Goal: Transaction & Acquisition: Purchase product/service

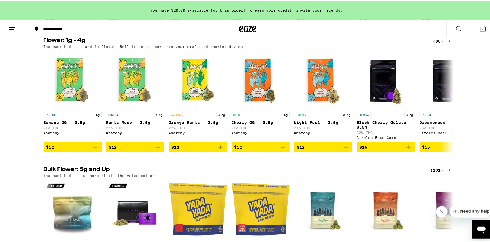
scroll to position [422, 0]
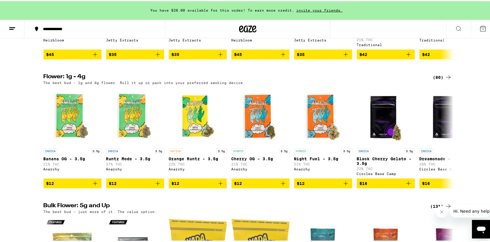
click at [436, 80] on div "(80)" at bounding box center [442, 76] width 19 height 7
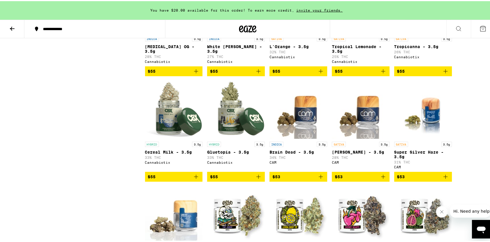
scroll to position [1327, 0]
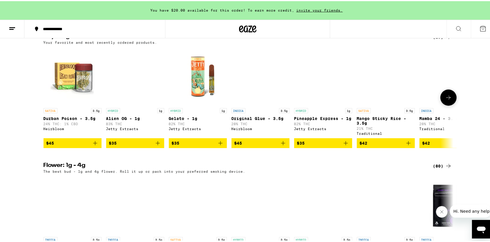
scroll to position [392, 0]
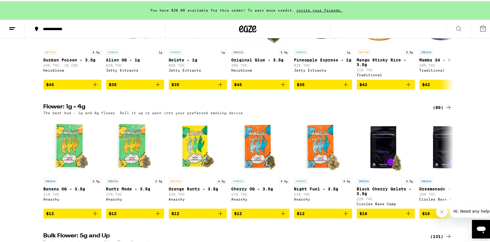
click at [435, 110] on div "(80)" at bounding box center [442, 106] width 19 height 7
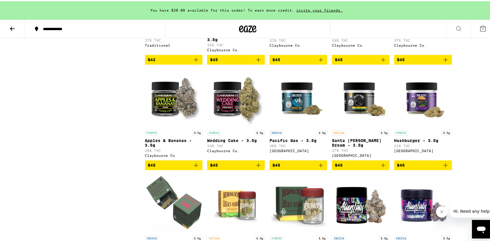
scroll to position [965, 0]
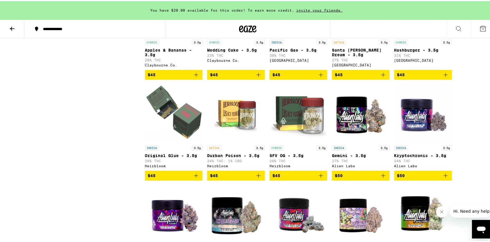
click at [319, 177] on icon "Add to bag" at bounding box center [321, 175] width 4 height 4
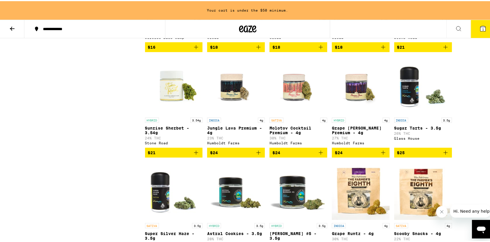
scroll to position [332, 0]
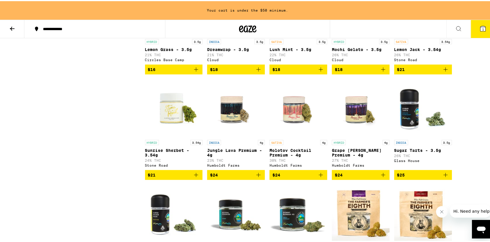
click at [13, 28] on icon at bounding box center [12, 27] width 7 height 7
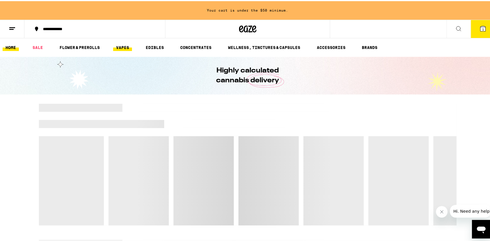
click at [121, 48] on link "VAPES" at bounding box center [122, 46] width 19 height 7
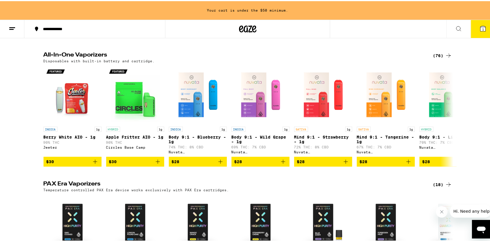
scroll to position [151, 0]
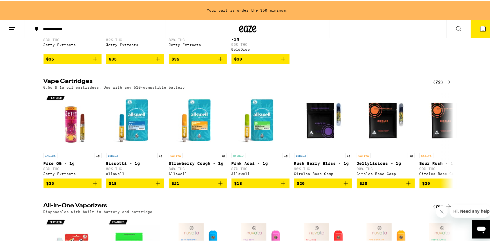
click at [439, 83] on div "(72)" at bounding box center [442, 80] width 19 height 7
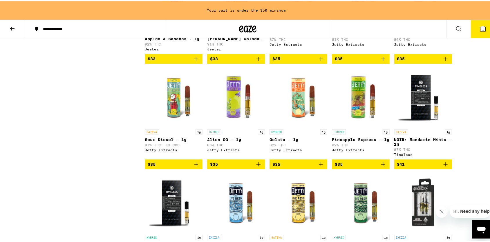
scroll to position [1086, 0]
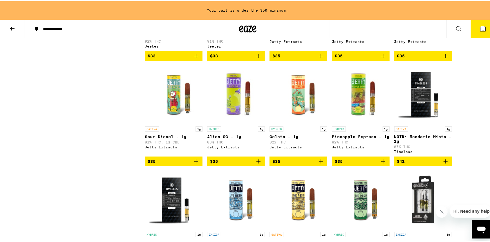
click at [320, 164] on icon "Add to bag" at bounding box center [320, 160] width 7 height 7
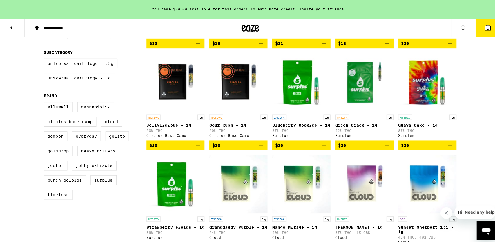
scroll to position [0, 0]
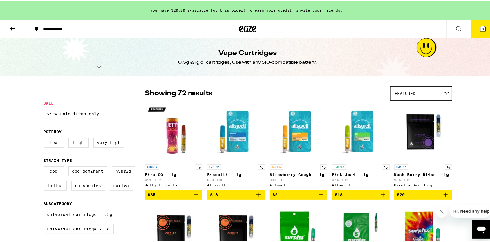
click at [483, 29] on button "2" at bounding box center [483, 28] width 24 height 18
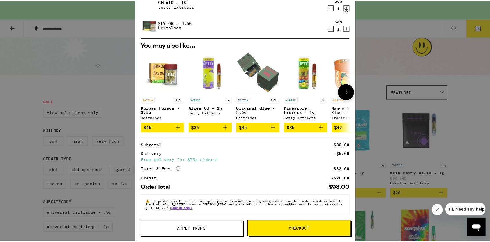
scroll to position [54, 0]
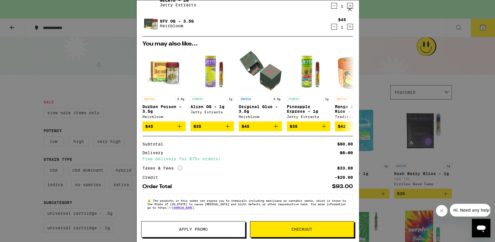
click at [313, 231] on span "Checkout" at bounding box center [302, 229] width 104 height 4
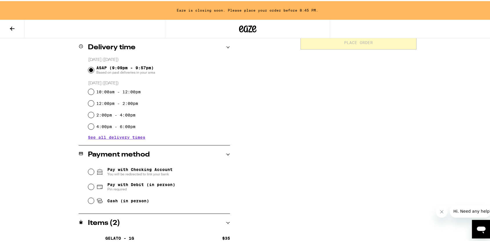
scroll to position [174, 0]
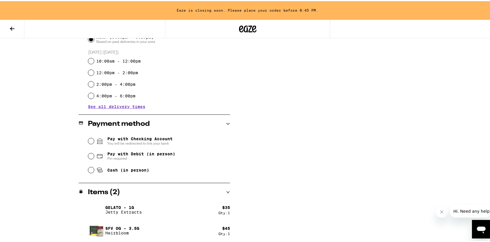
click at [133, 171] on span "Cash (in person)" at bounding box center [128, 169] width 42 height 5
click at [94, 171] on input "Cash (in person)" at bounding box center [91, 169] width 6 height 6
radio input "true"
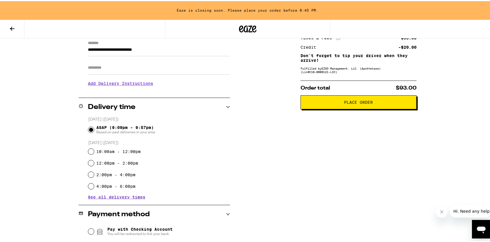
click at [228, 109] on div "**********" at bounding box center [248, 169] width 418 height 328
click at [226, 106] on icon at bounding box center [228, 106] width 4 height 4
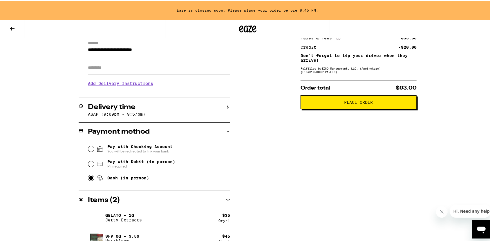
click at [226, 130] on icon at bounding box center [228, 131] width 4 height 4
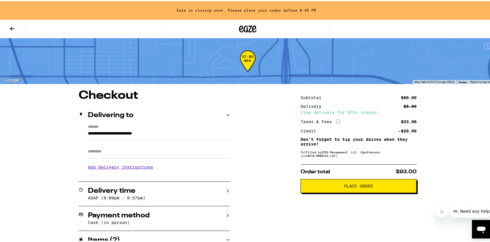
scroll to position [49, 0]
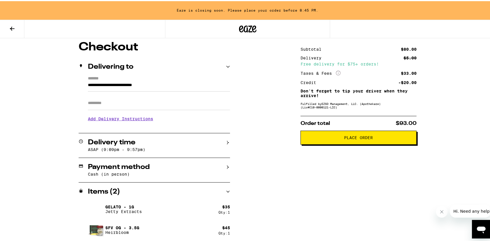
click at [353, 139] on span "Place Order" at bounding box center [358, 137] width 29 height 4
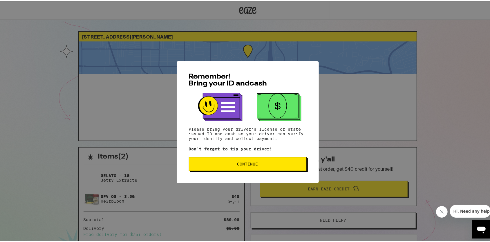
click at [252, 165] on span "Continue" at bounding box center [247, 163] width 21 height 4
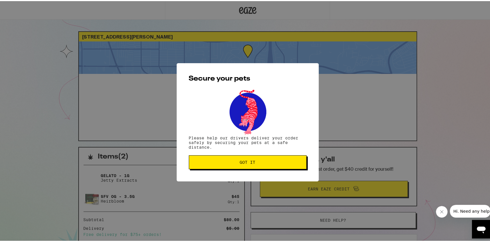
click at [252, 163] on span "Got it" at bounding box center [248, 161] width 16 height 4
